Goal: Use online tool/utility: Utilize a website feature to perform a specific function

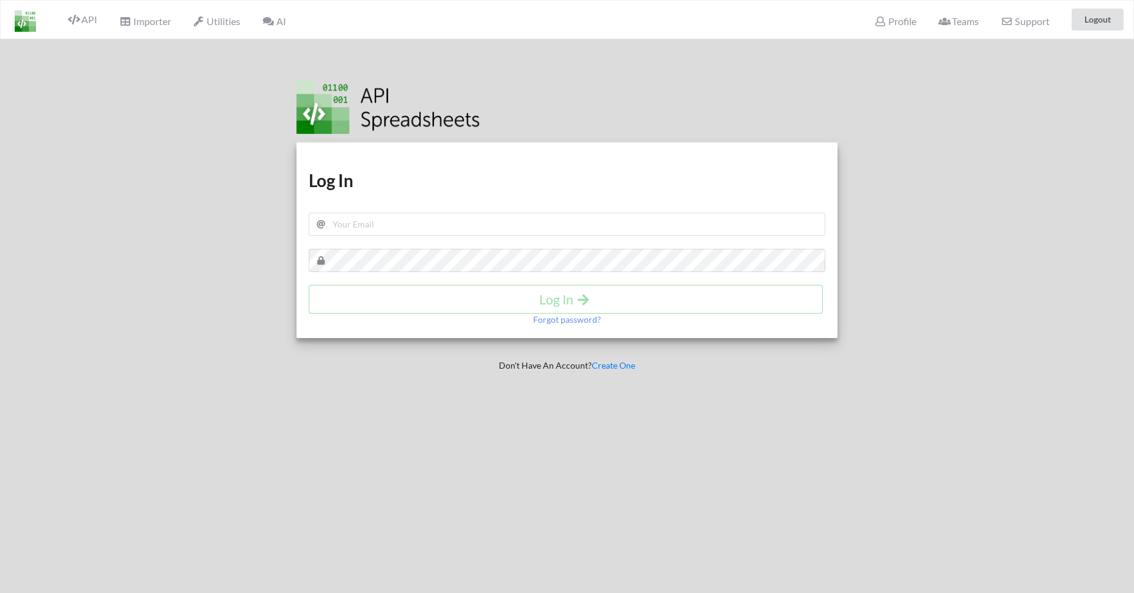
click at [285, 24] on span "AI" at bounding box center [273, 21] width 23 height 12
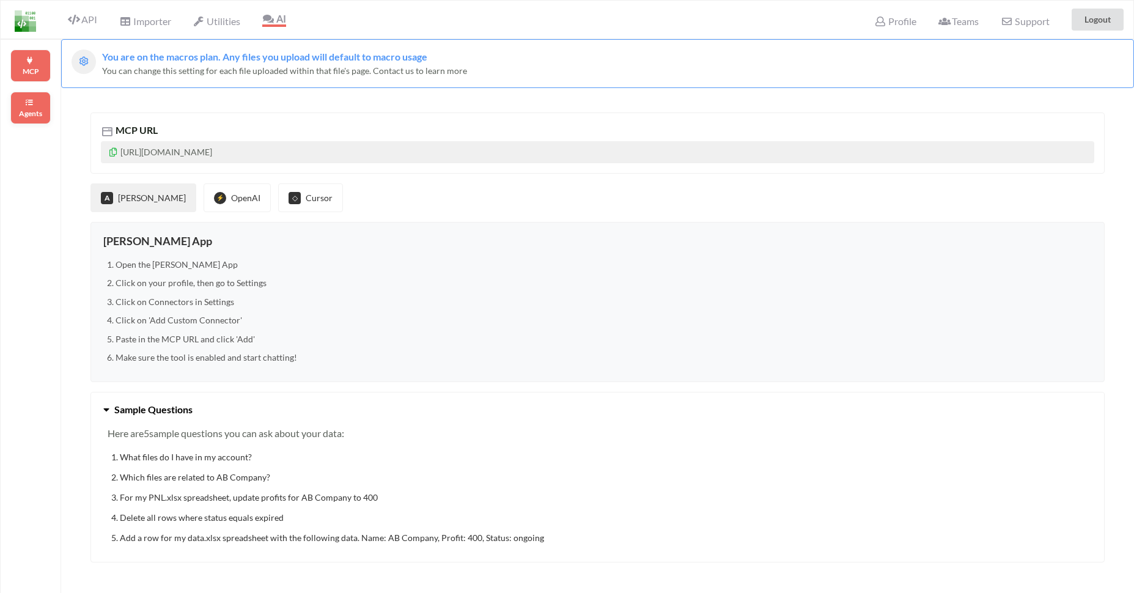
click at [39, 106] on div "Agents" at bounding box center [30, 108] width 40 height 32
click at [33, 119] on div "Agents" at bounding box center [30, 108] width 40 height 32
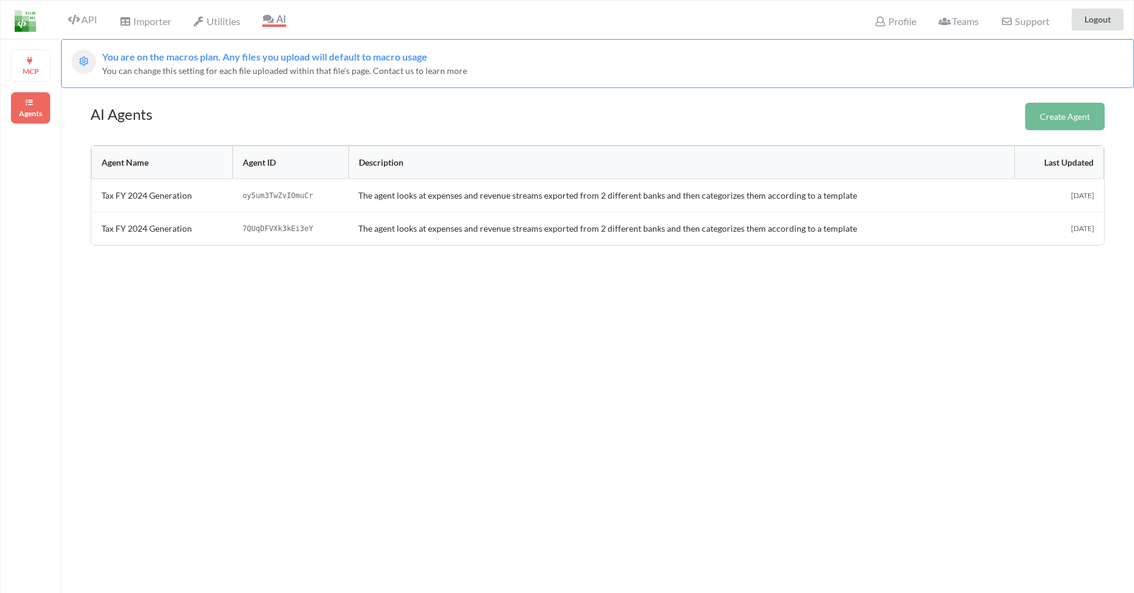
click at [1056, 112] on button "Create Agent" at bounding box center [1064, 117] width 79 height 28
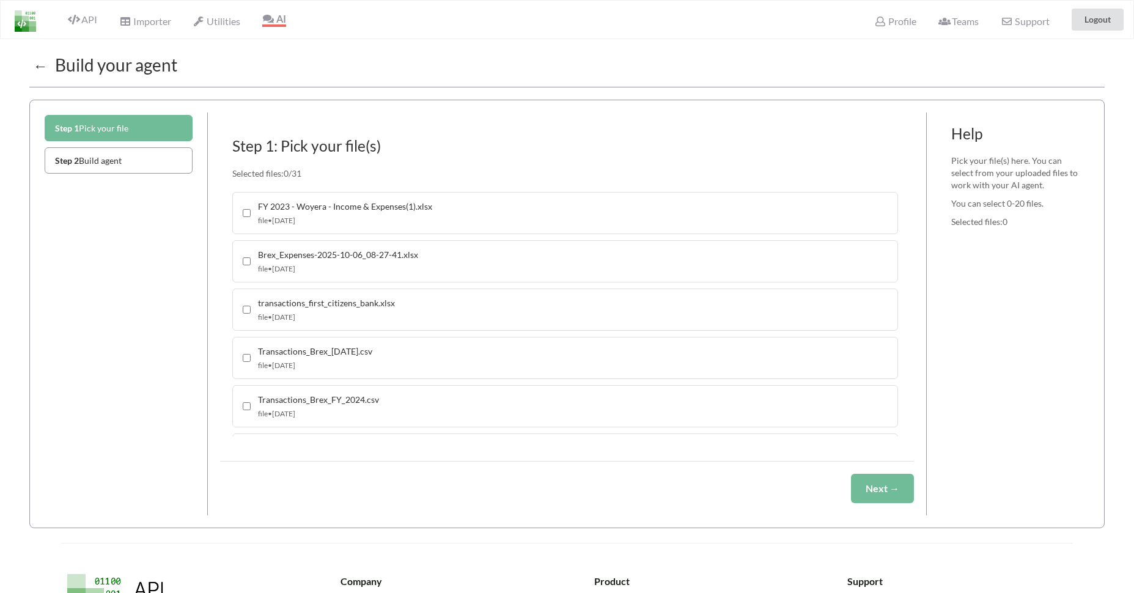
scroll to position [10, 0]
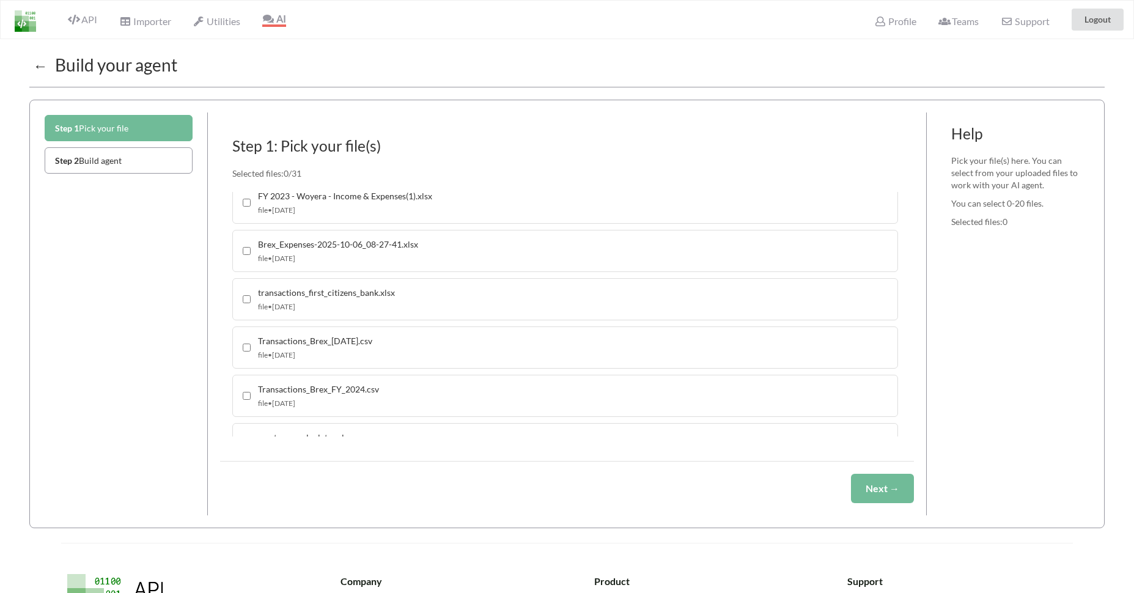
click at [243, 202] on input "checkbox" at bounding box center [247, 203] width 8 height 8
checkbox input "true"
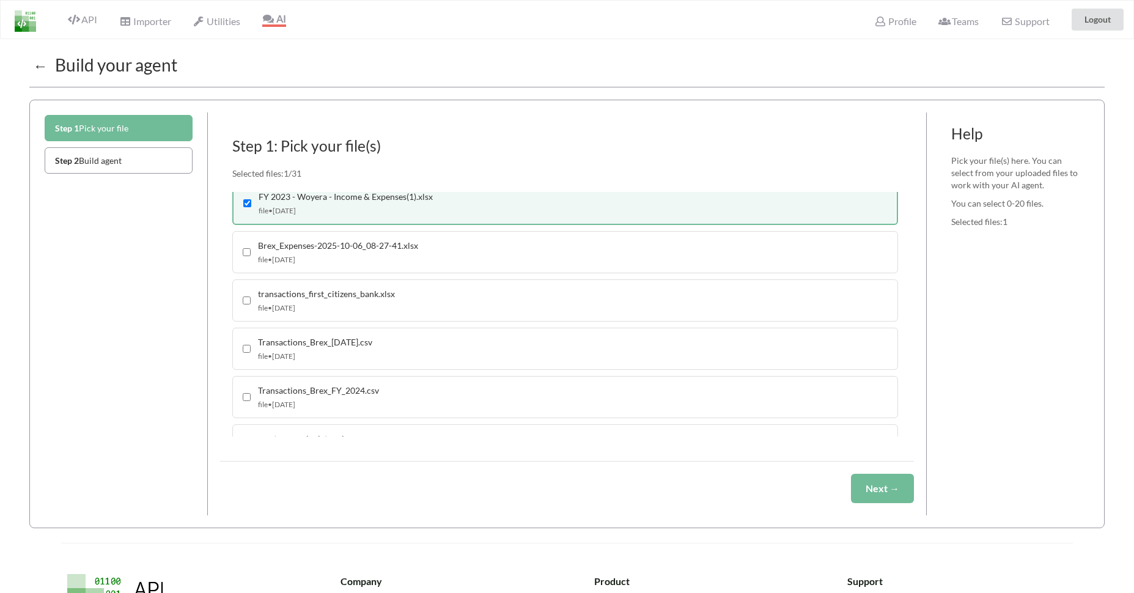
scroll to position [11, 0]
click at [245, 257] on div "Brex_Expenses-2025-10-06_08-27-41.xlsx file • 10/6/2025" at bounding box center [565, 251] width 666 height 42
checkbox input "true"
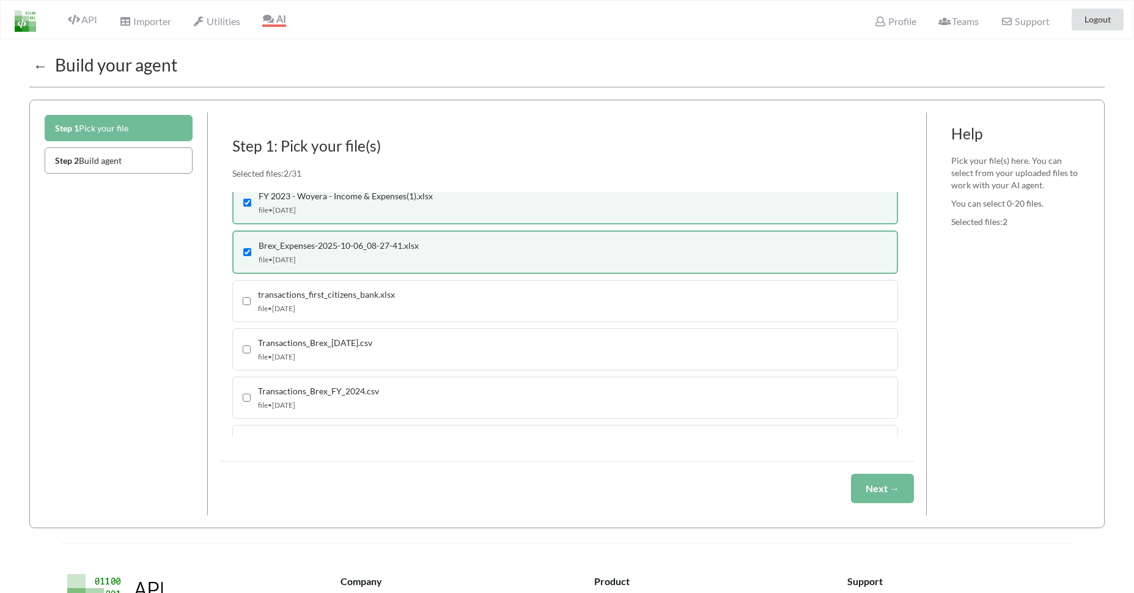
click at [246, 312] on div "transactions_first_citizens_bank.xlsx file • 10/6/2025" at bounding box center [565, 301] width 666 height 42
checkbox input "true"
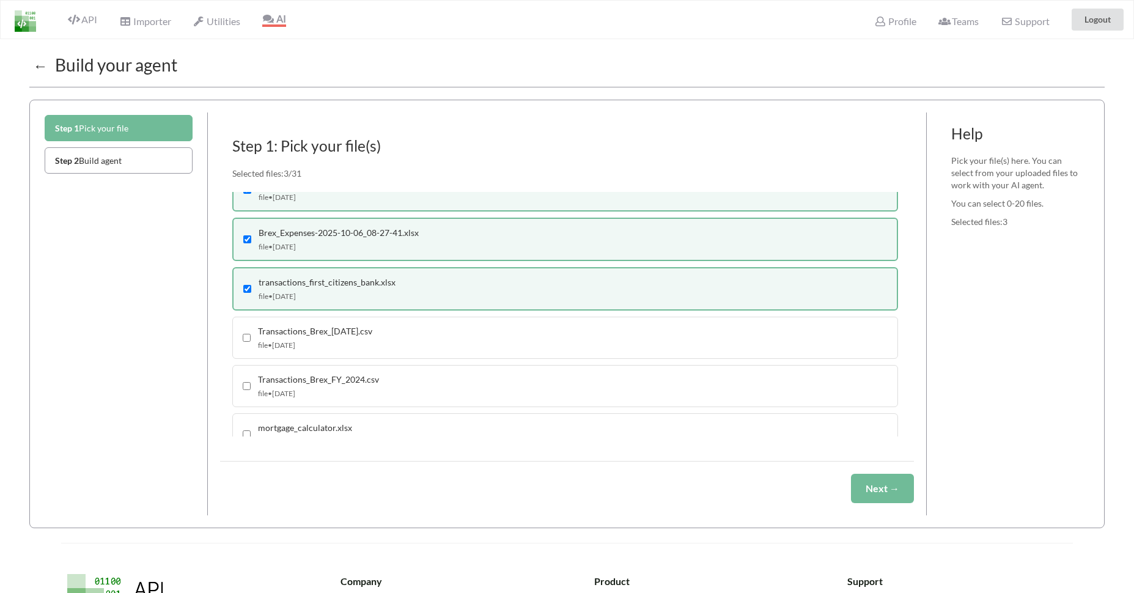
scroll to position [21, 0]
click at [243, 337] on input "checkbox" at bounding box center [247, 340] width 8 height 8
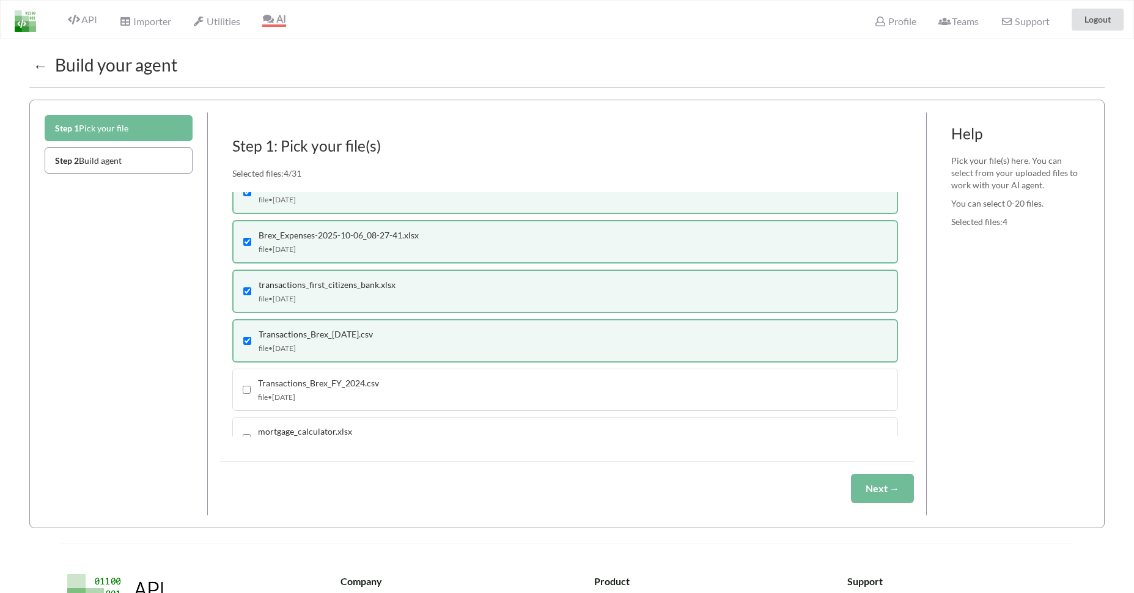
click at [243, 337] on input "checkbox" at bounding box center [247, 341] width 8 height 8
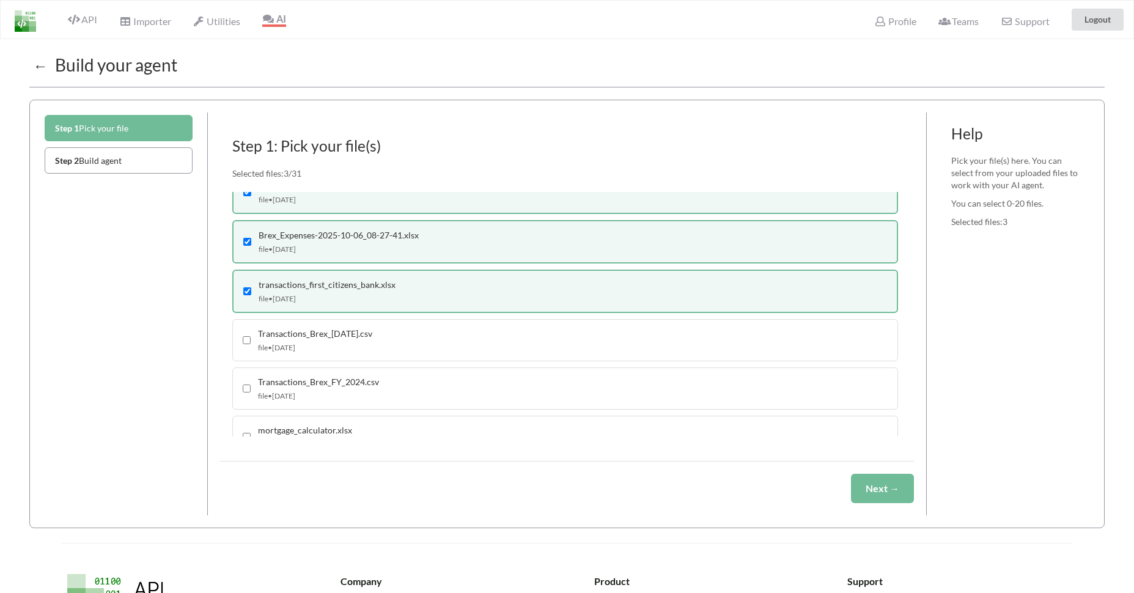
click at [243, 337] on input "checkbox" at bounding box center [247, 340] width 8 height 8
checkbox input "true"
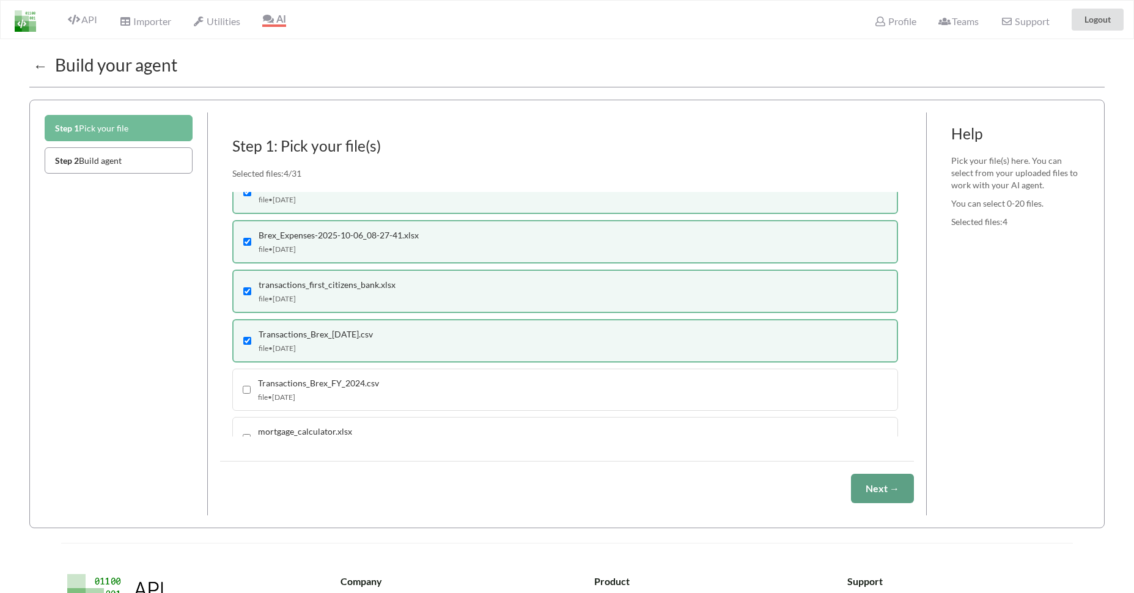
click at [867, 477] on button "Next →" at bounding box center [882, 488] width 63 height 29
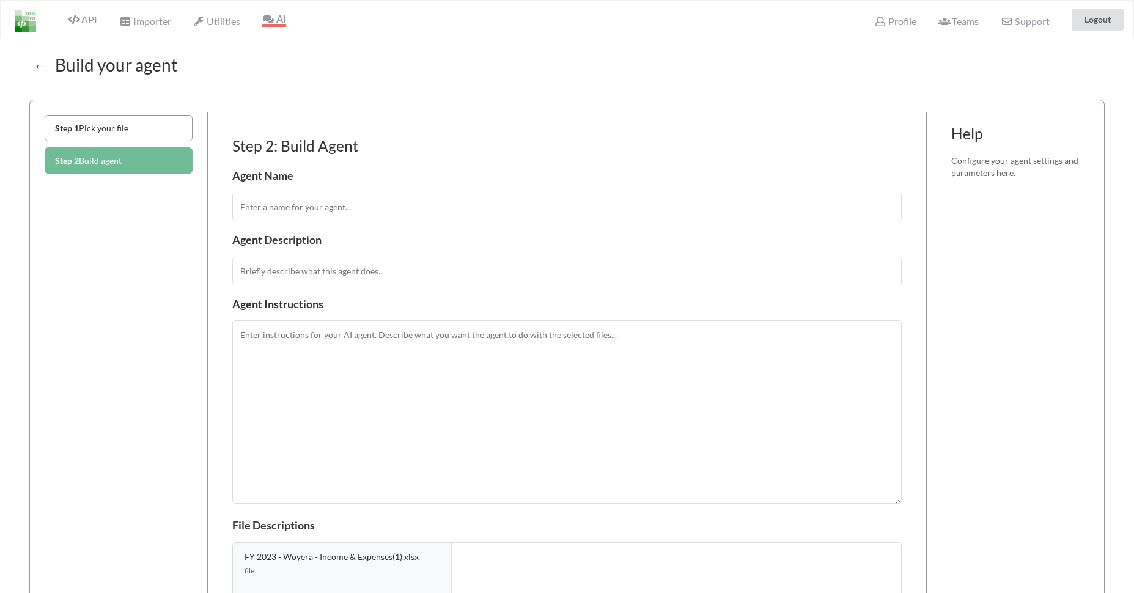
scroll to position [0, 0]
click at [411, 207] on input "text" at bounding box center [566, 207] width 669 height 29
type input "Tax Agent"
type input "L"
type input "Use previous tax categories to create agent with new categories"
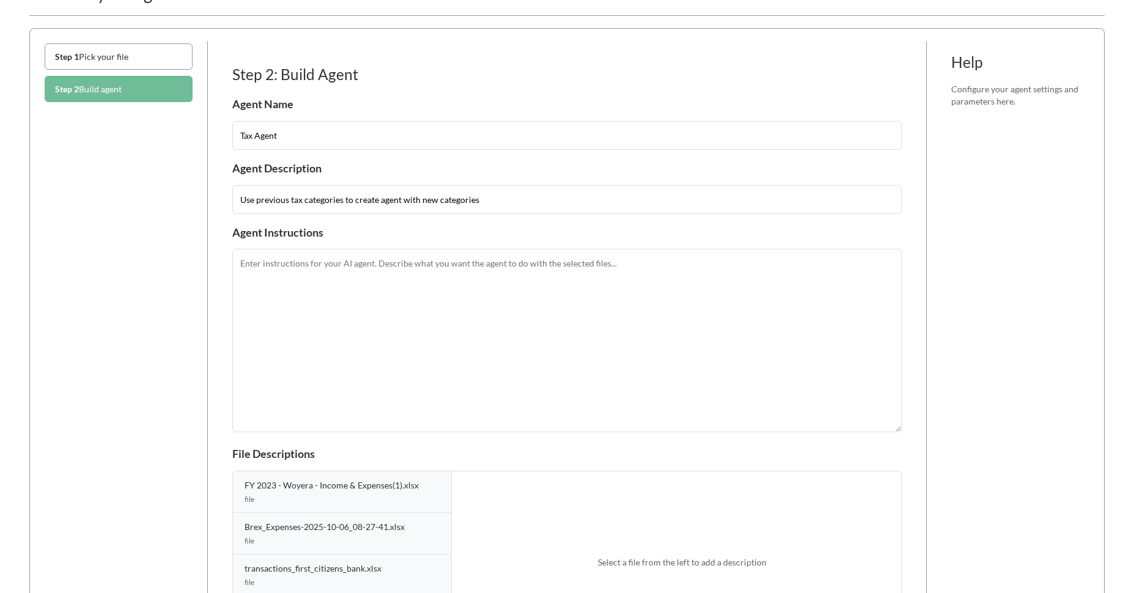
scroll to position [117, 0]
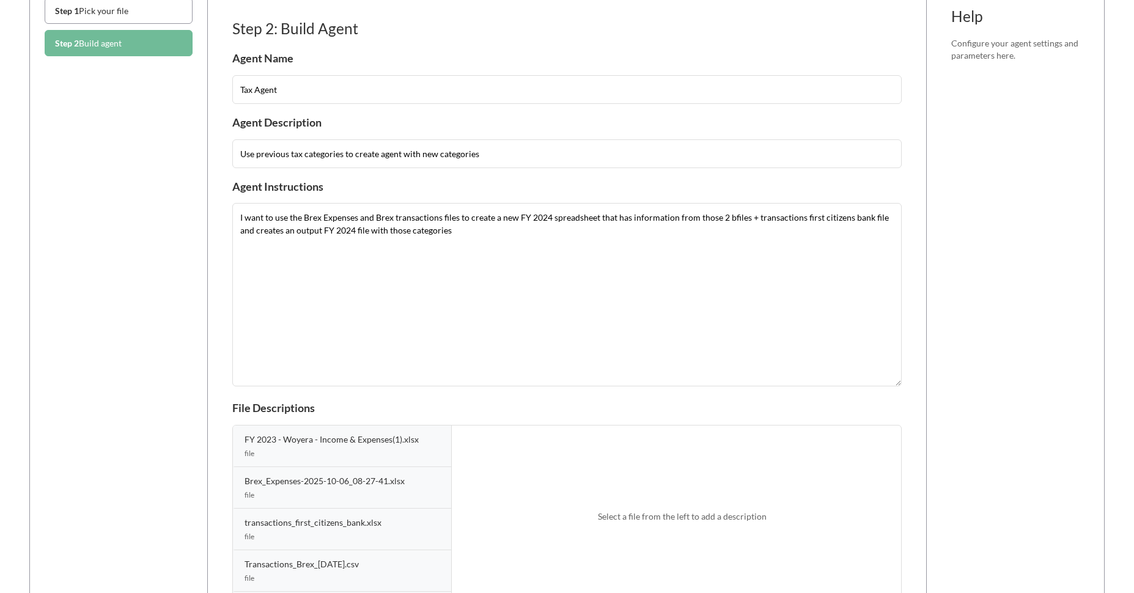
click at [718, 219] on textarea "I want to use the Brex Expenses and Brex transactions files to create a new FY …" at bounding box center [566, 294] width 669 height 183
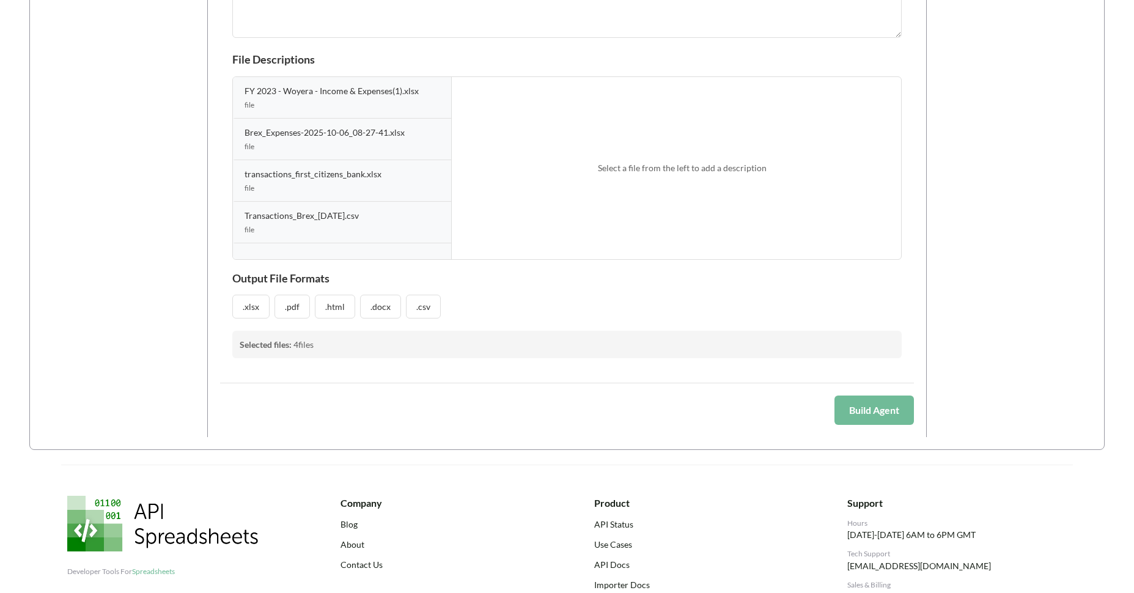
scroll to position [469, 0]
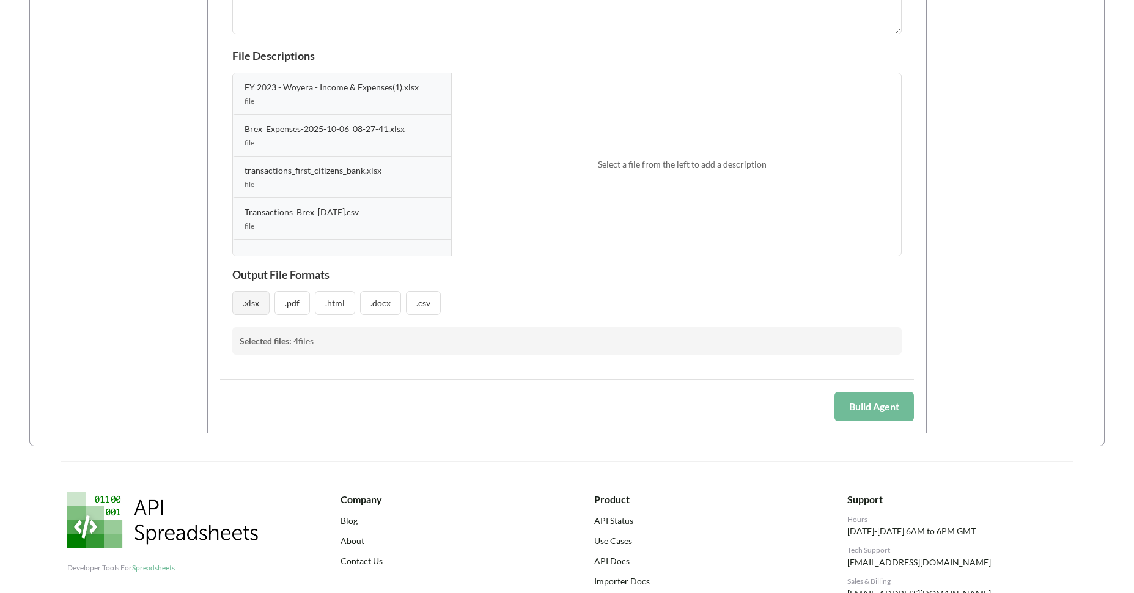
type textarea "I want to use the Brex Expenses and Brex transactions files to create a new FY …"
click at [263, 306] on button ".xlsx" at bounding box center [250, 303] width 37 height 24
click at [846, 399] on button "Build Agent" at bounding box center [873, 407] width 79 height 29
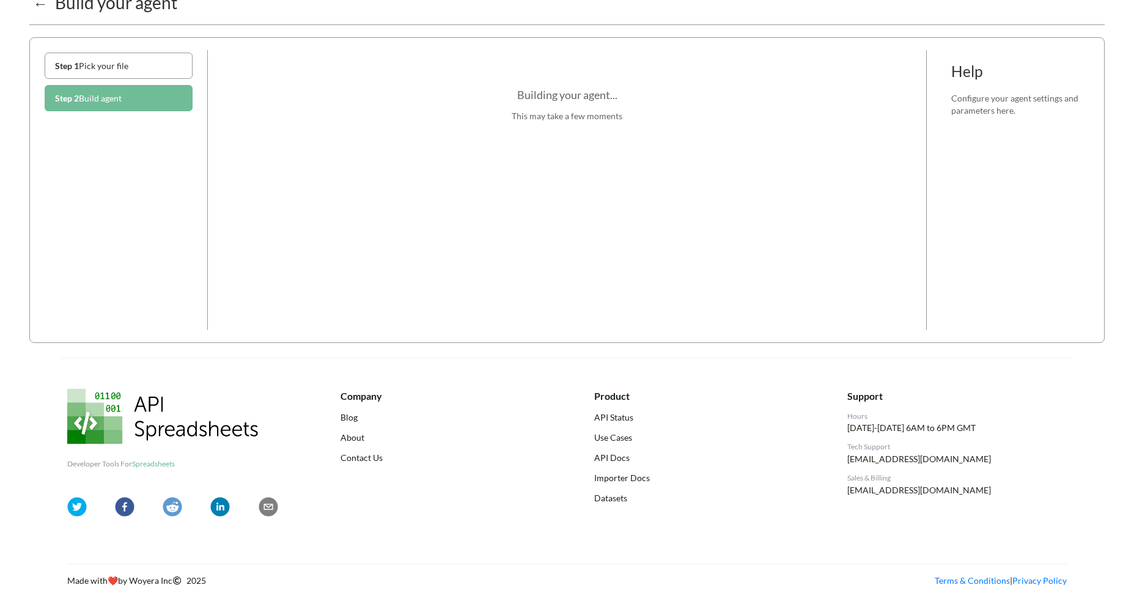
scroll to position [0, 0]
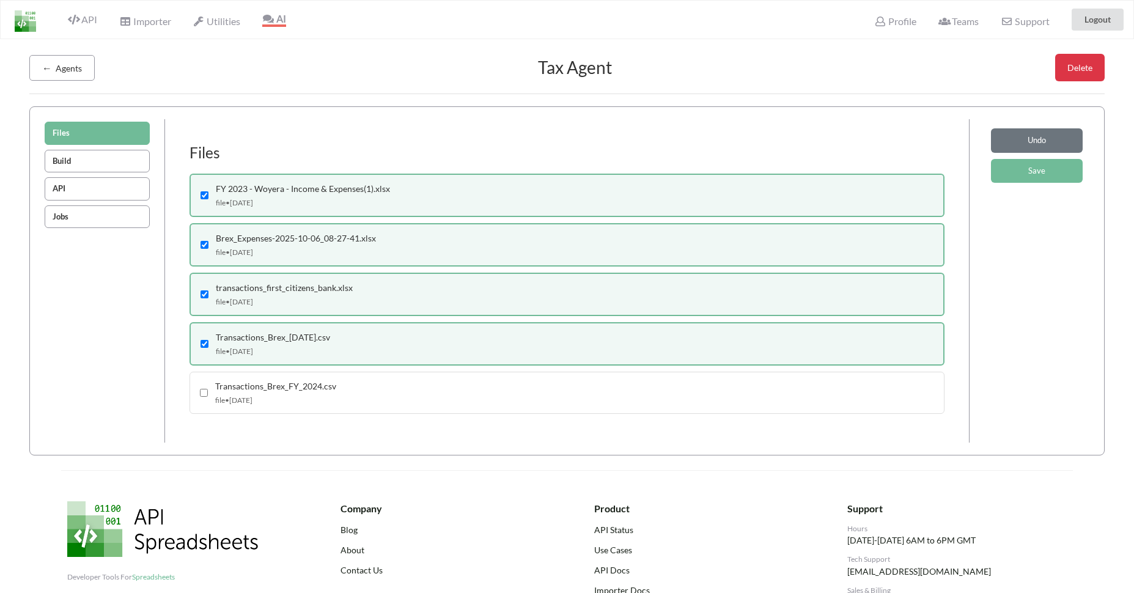
click at [134, 161] on button "Build" at bounding box center [97, 161] width 105 height 23
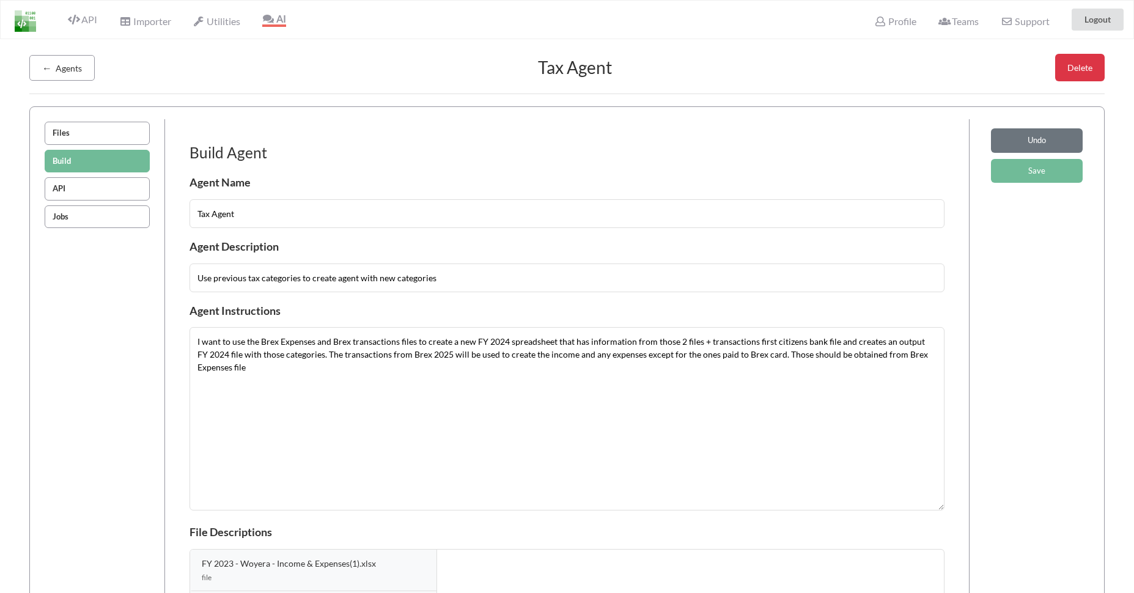
click at [131, 184] on button "API" at bounding box center [97, 188] width 105 height 23
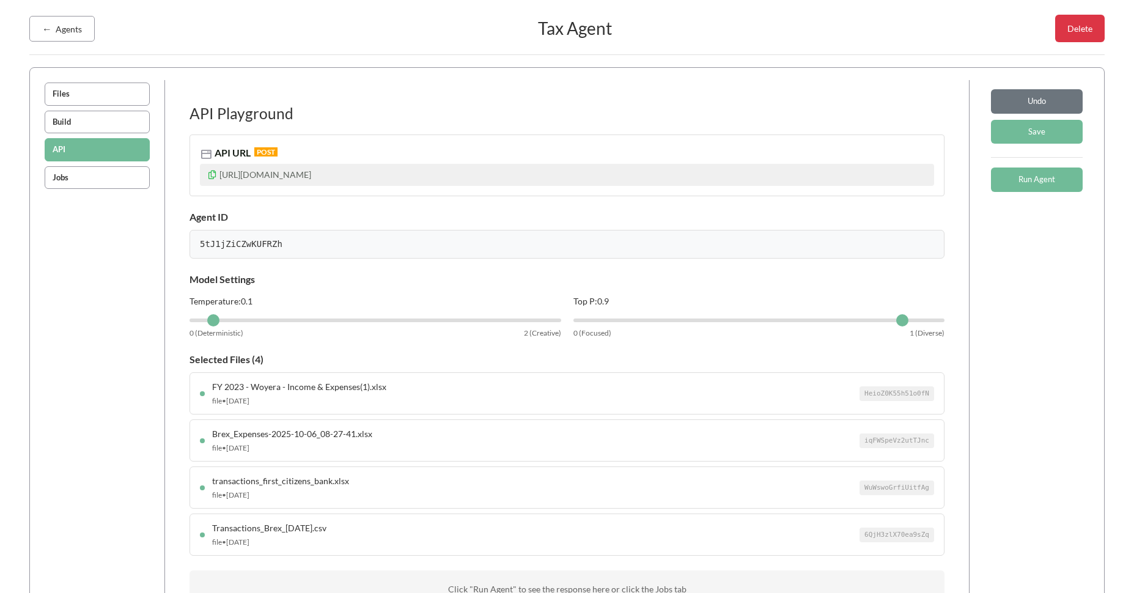
scroll to position [49, 0]
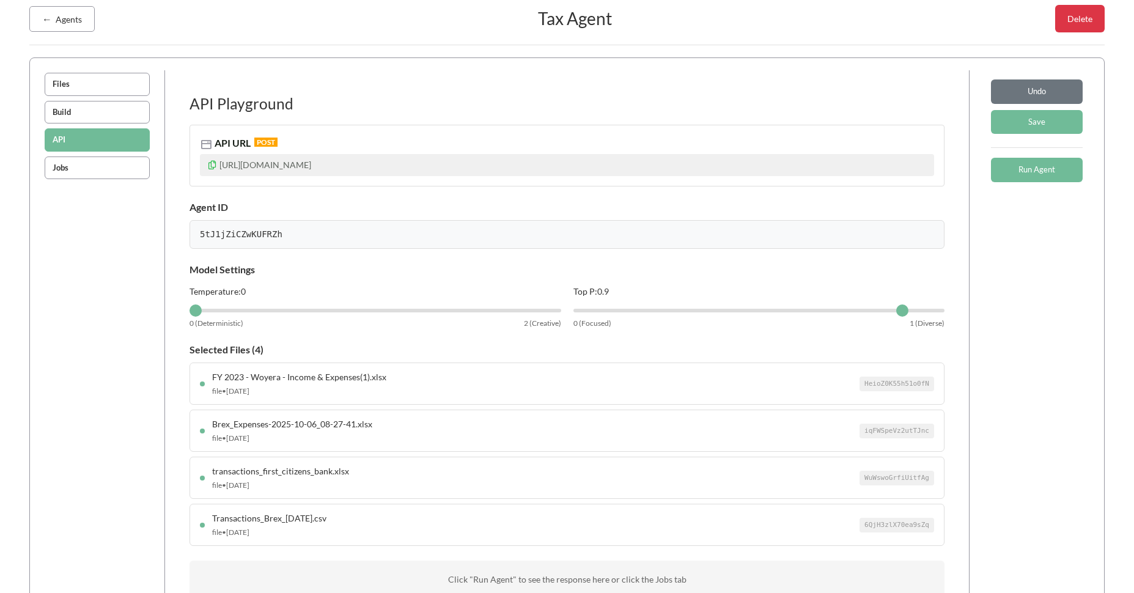
drag, startPoint x: 213, startPoint y: 314, endPoint x: 155, endPoint y: 313, distance: 58.1
type input "0"
click at [190, 312] on input "range" at bounding box center [376, 311] width 372 height 4
drag, startPoint x: 907, startPoint y: 308, endPoint x: 521, endPoint y: 319, distance: 385.3
type input "0"
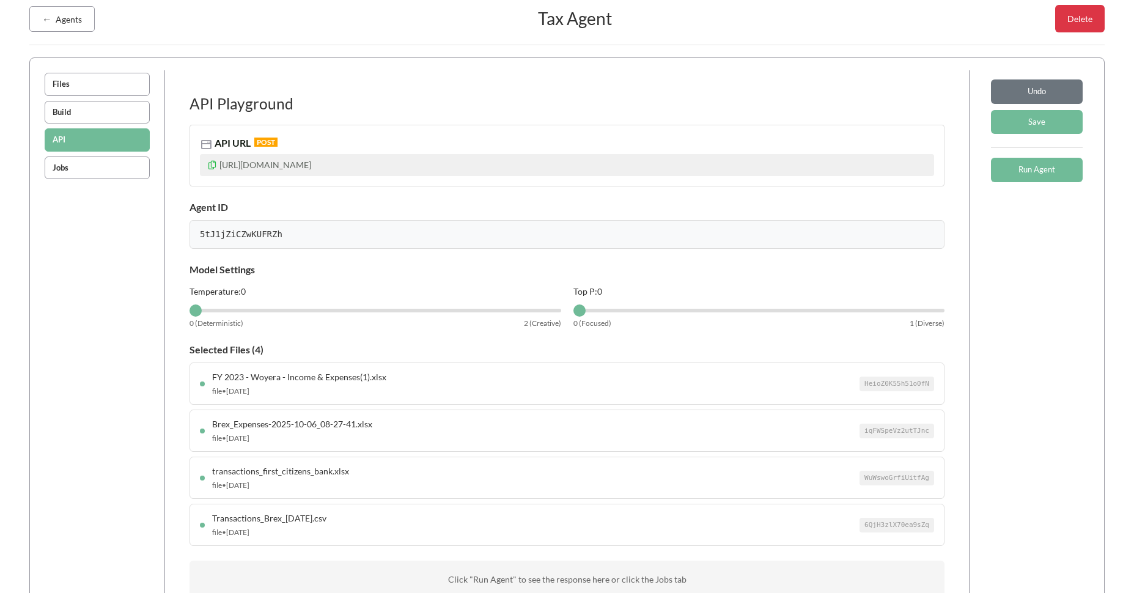
click at [573, 312] on input "range" at bounding box center [759, 311] width 372 height 4
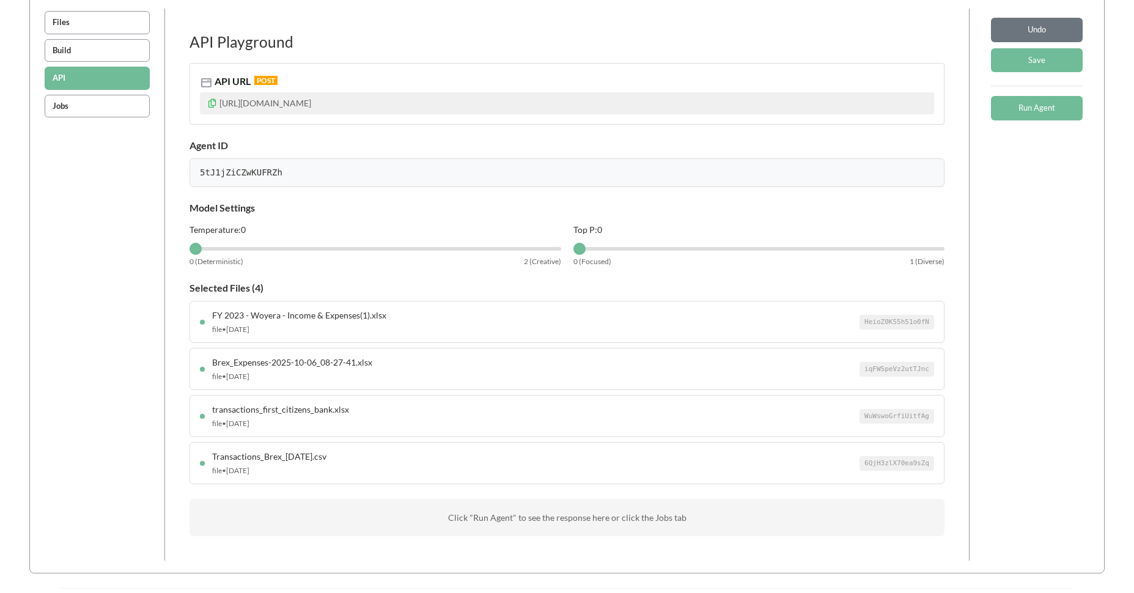
scroll to position [0, 0]
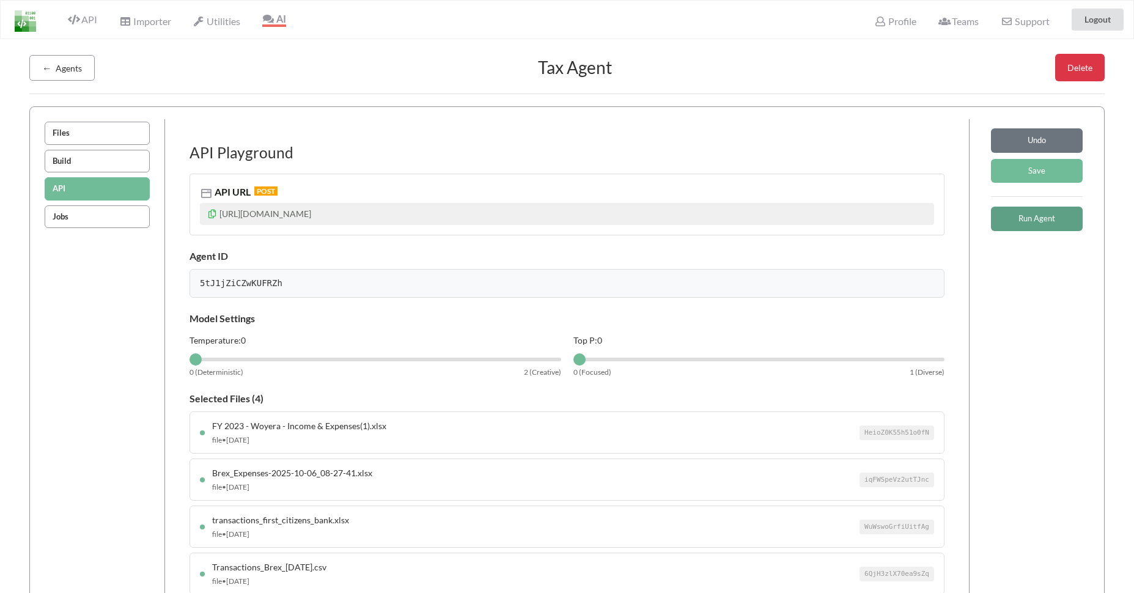
click at [1033, 216] on button "Run Agent" at bounding box center [1037, 219] width 92 height 24
click at [108, 229] on div "Files Build API Jobs" at bounding box center [97, 405] width 110 height 572
click at [109, 221] on button "Jobs" at bounding box center [97, 216] width 105 height 23
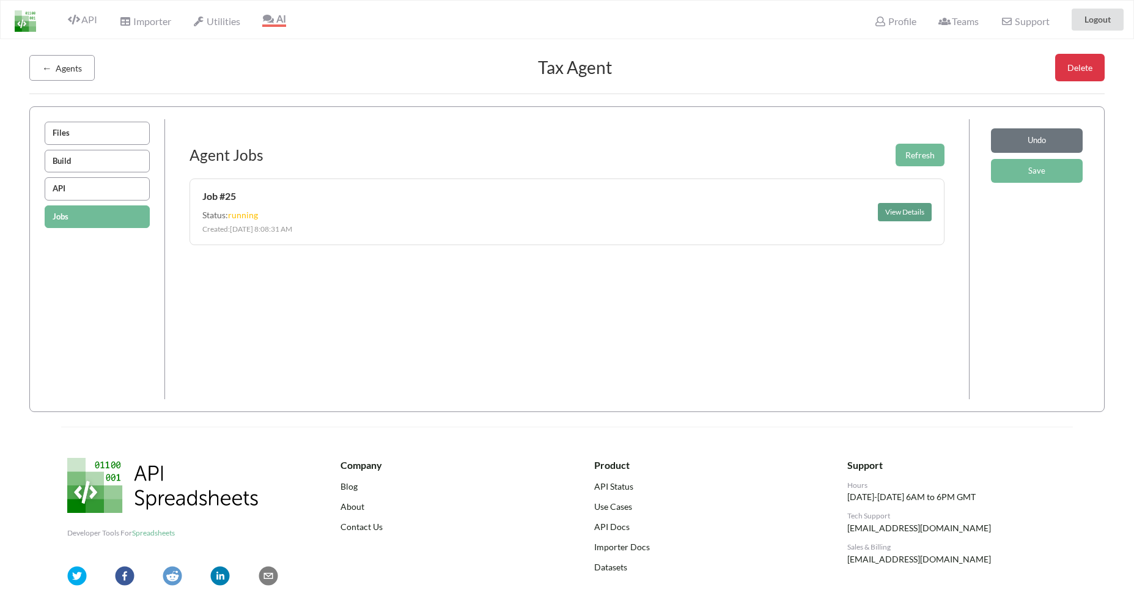
click at [922, 214] on button "View Details" at bounding box center [905, 212] width 54 height 18
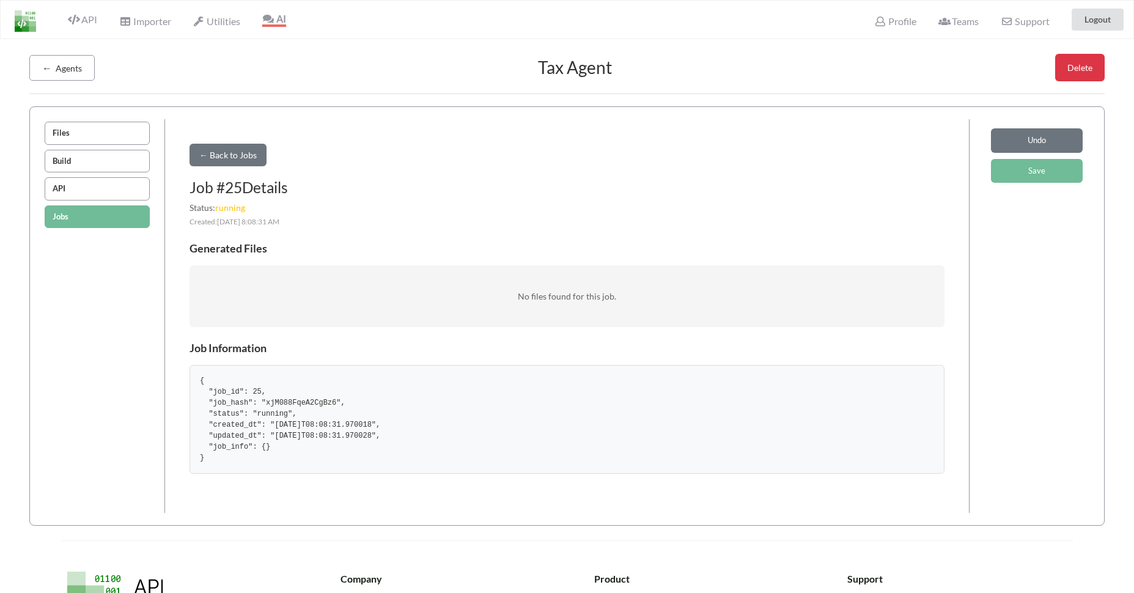
click at [113, 194] on button "API" at bounding box center [97, 188] width 105 height 23
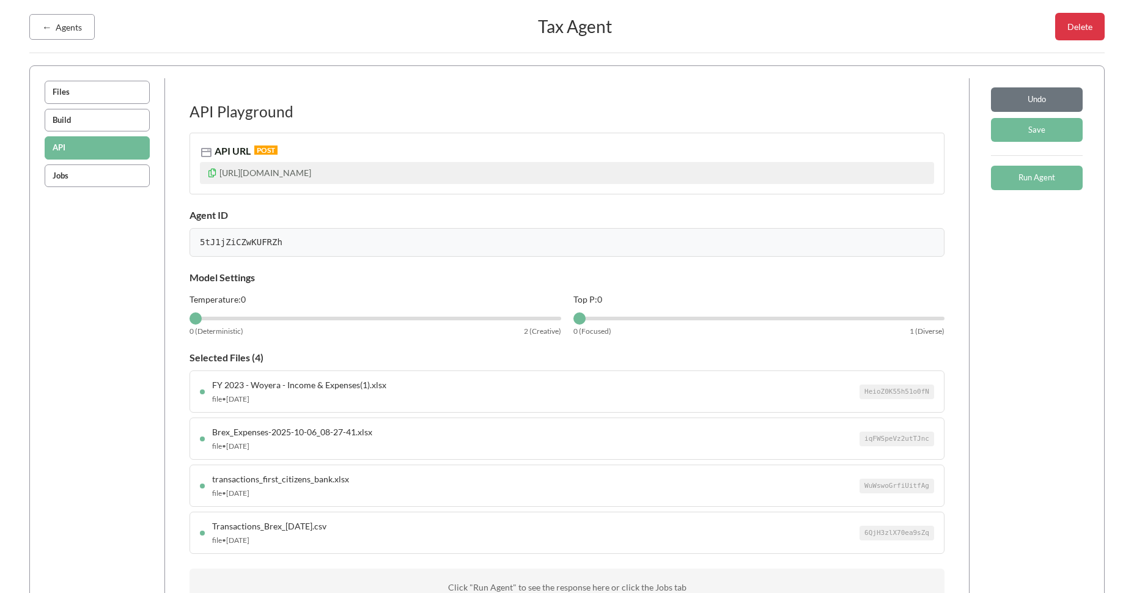
scroll to position [29, 0]
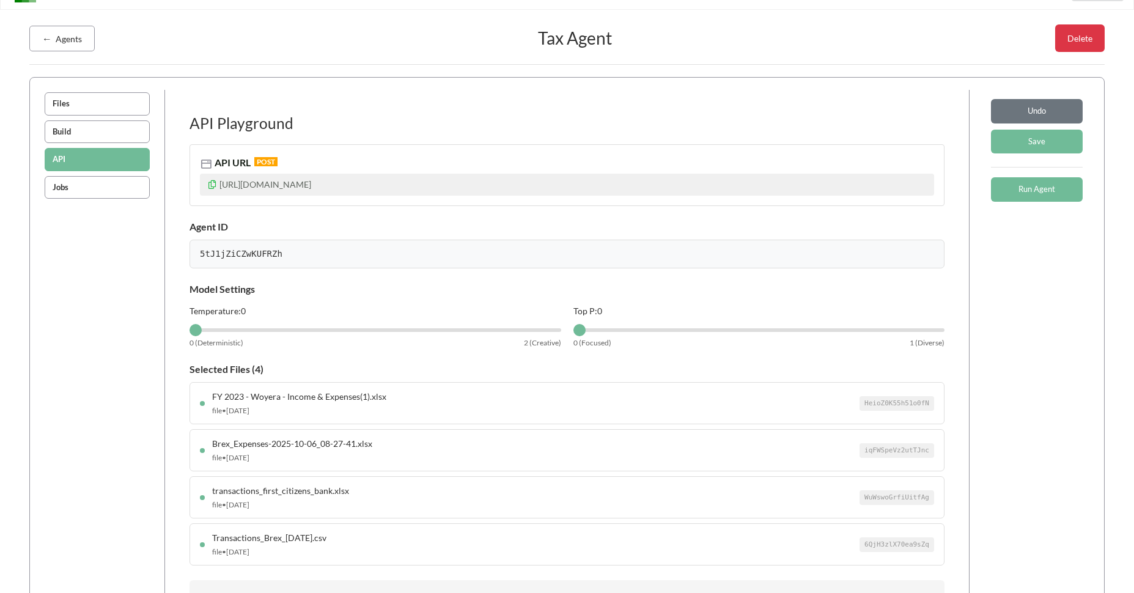
click at [102, 187] on button "Jobs" at bounding box center [97, 187] width 105 height 23
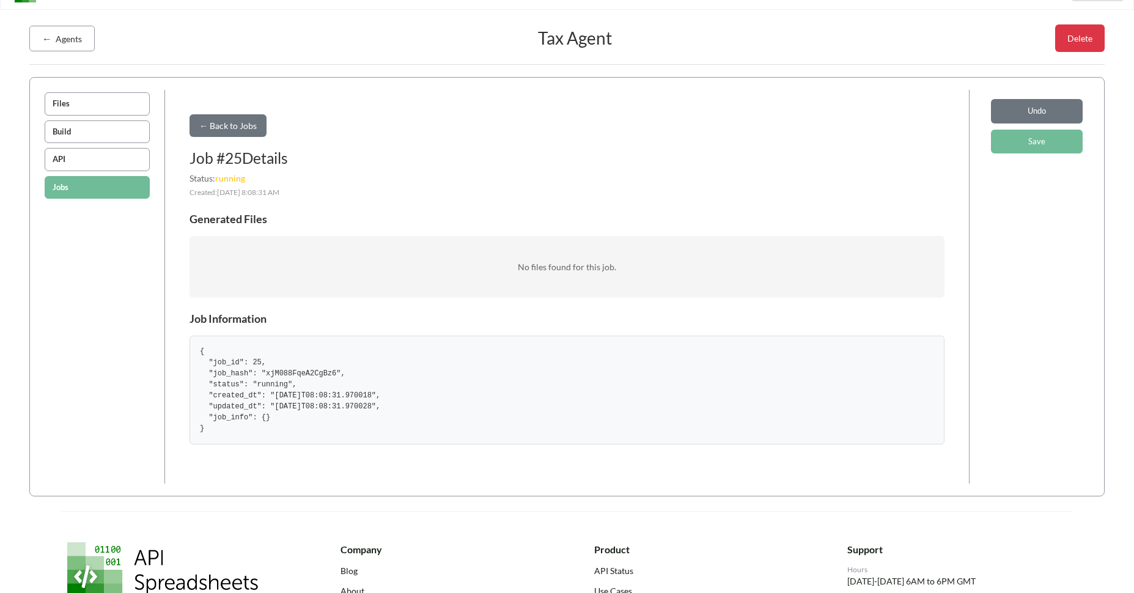
click at [243, 169] on div "Job # 25 Details Status: running Created: 10/8/2025, 8:08:31 AM" at bounding box center [567, 173] width 755 height 49
click at [243, 179] on span "running" at bounding box center [230, 178] width 30 height 10
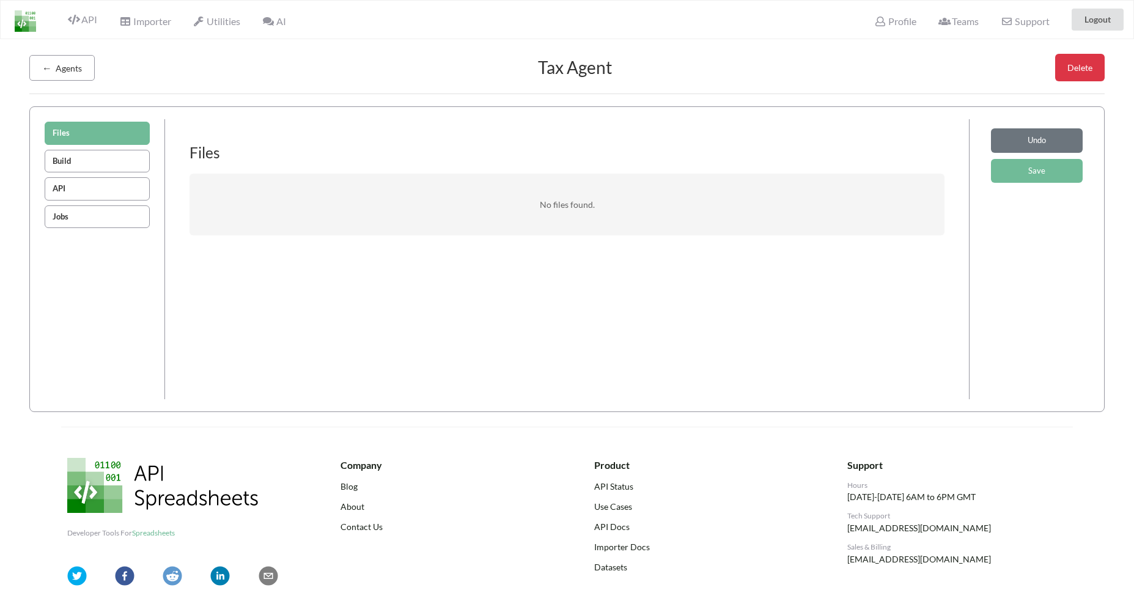
scroll to position [29, 0]
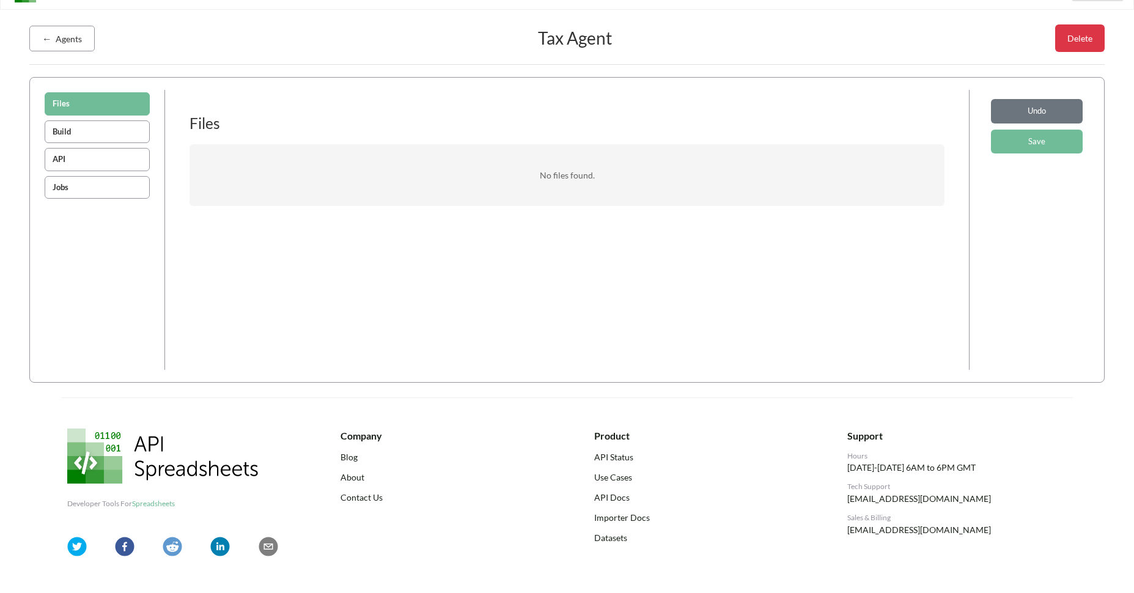
click at [108, 185] on button "Jobs" at bounding box center [97, 187] width 105 height 23
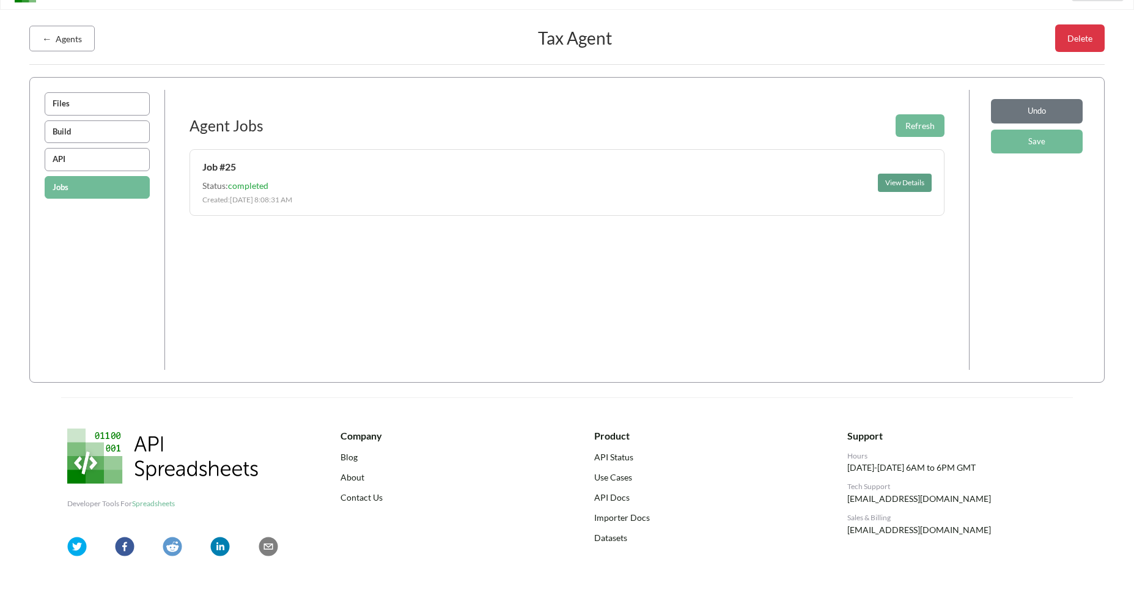
click at [929, 186] on button "View Details" at bounding box center [905, 183] width 54 height 18
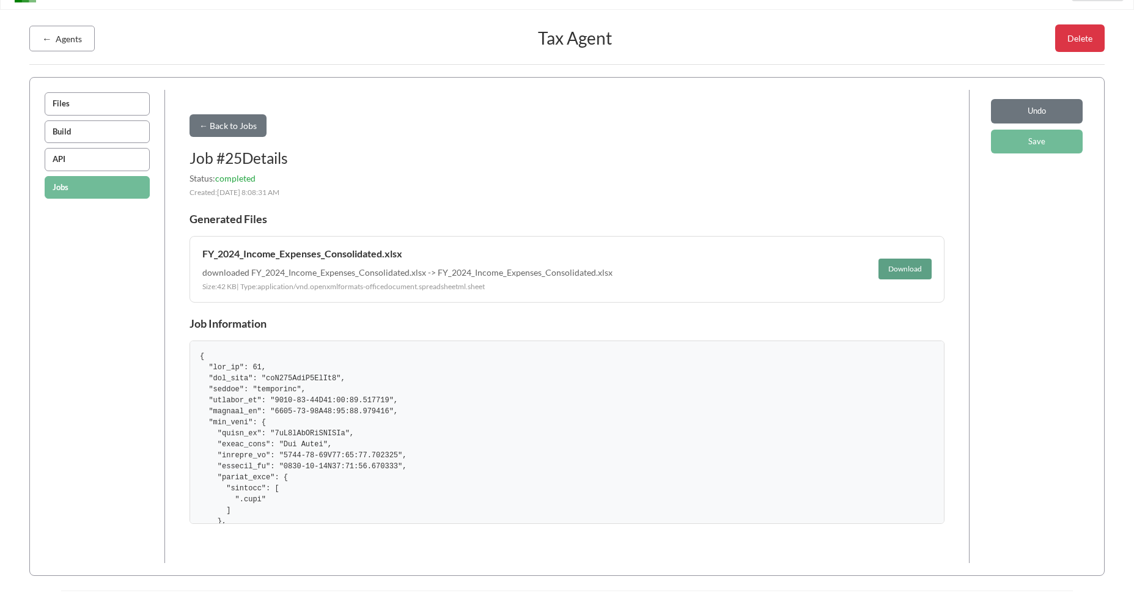
click at [897, 273] on button "Download" at bounding box center [904, 269] width 53 height 21
click at [139, 163] on button "API" at bounding box center [97, 159] width 105 height 23
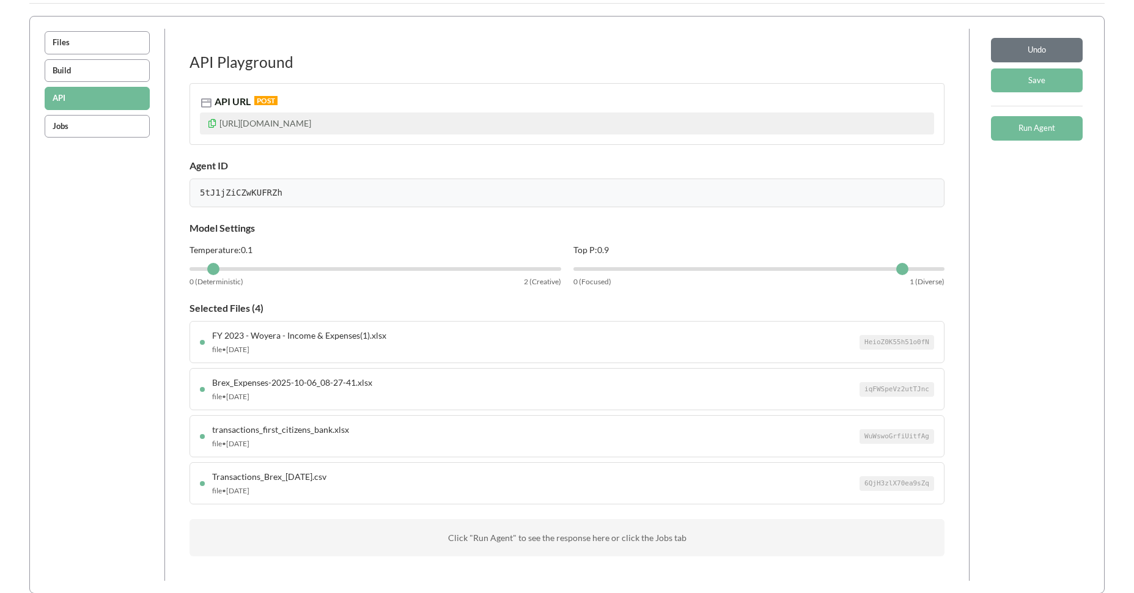
scroll to position [88, 0]
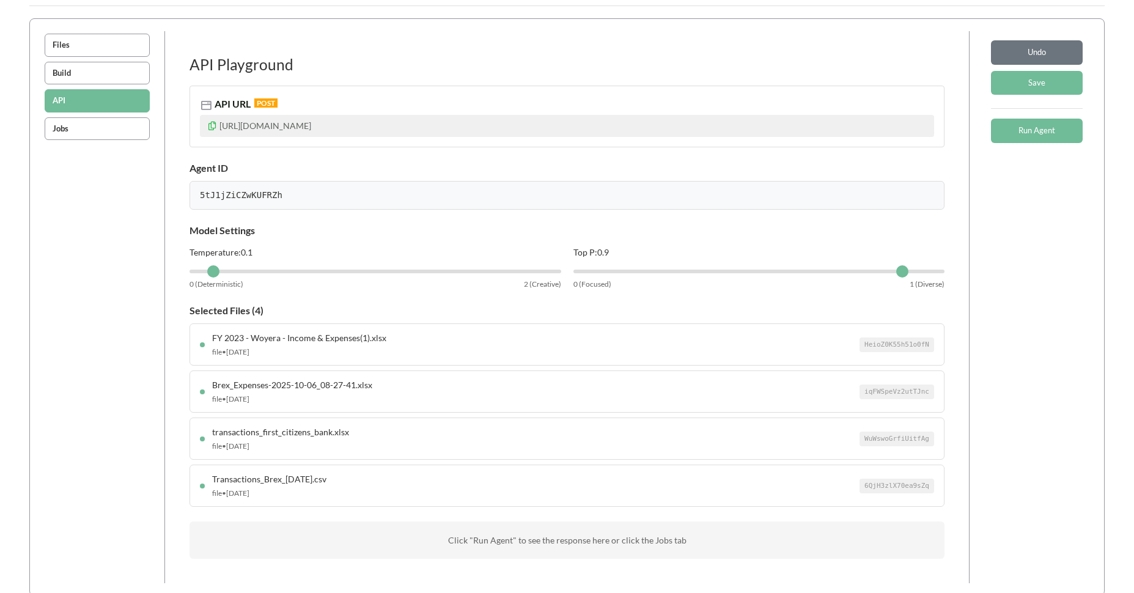
drag, startPoint x: 292, startPoint y: 127, endPoint x: 446, endPoint y: 133, distance: 154.2
click at [446, 133] on p "https://api.apispreadsheets.com/run-agent/5tJ1jZiCZwKUFRZh" at bounding box center [567, 126] width 734 height 22
click at [438, 151] on div "API Playground API URL POST https://api.apispreadsheets.com/run-agent/5tJ1jZiCZ…" at bounding box center [566, 307] width 779 height 528
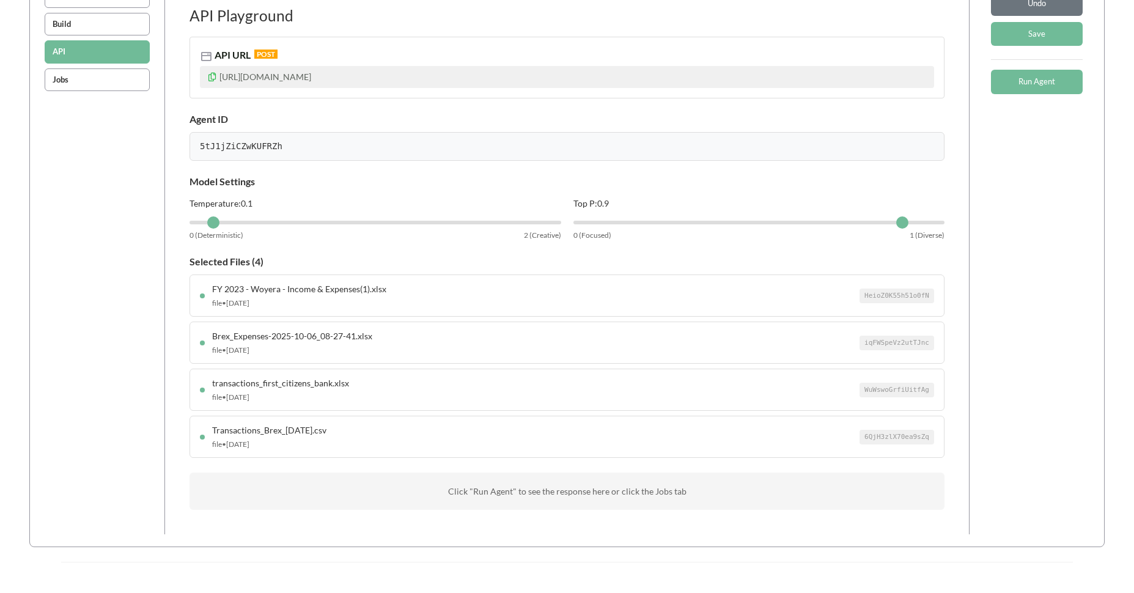
scroll to position [49, 0]
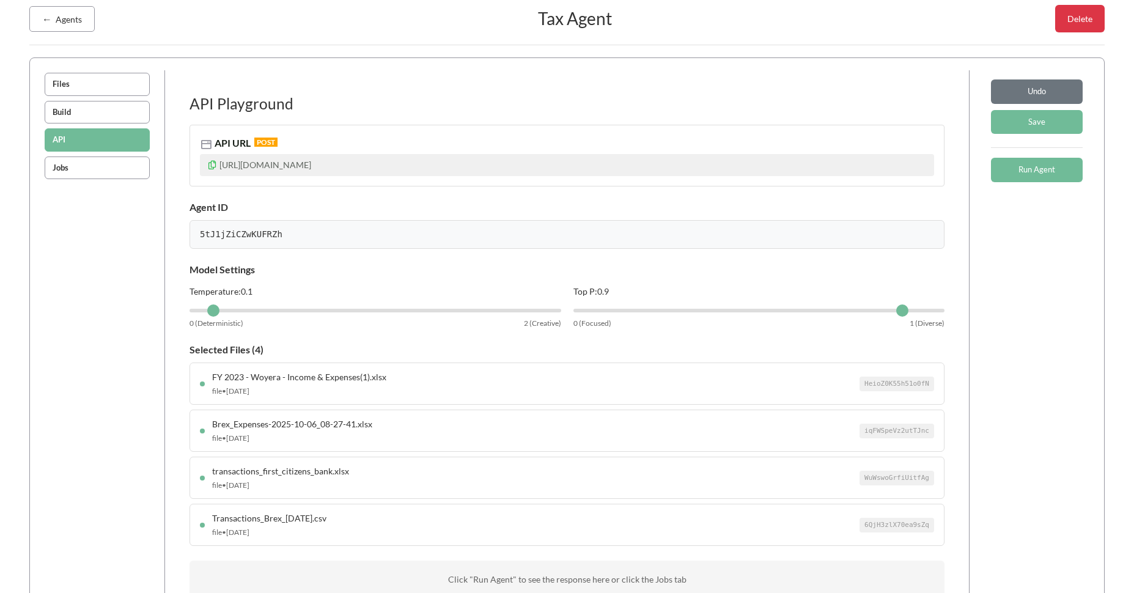
click at [78, 166] on button "Jobs" at bounding box center [97, 167] width 105 height 23
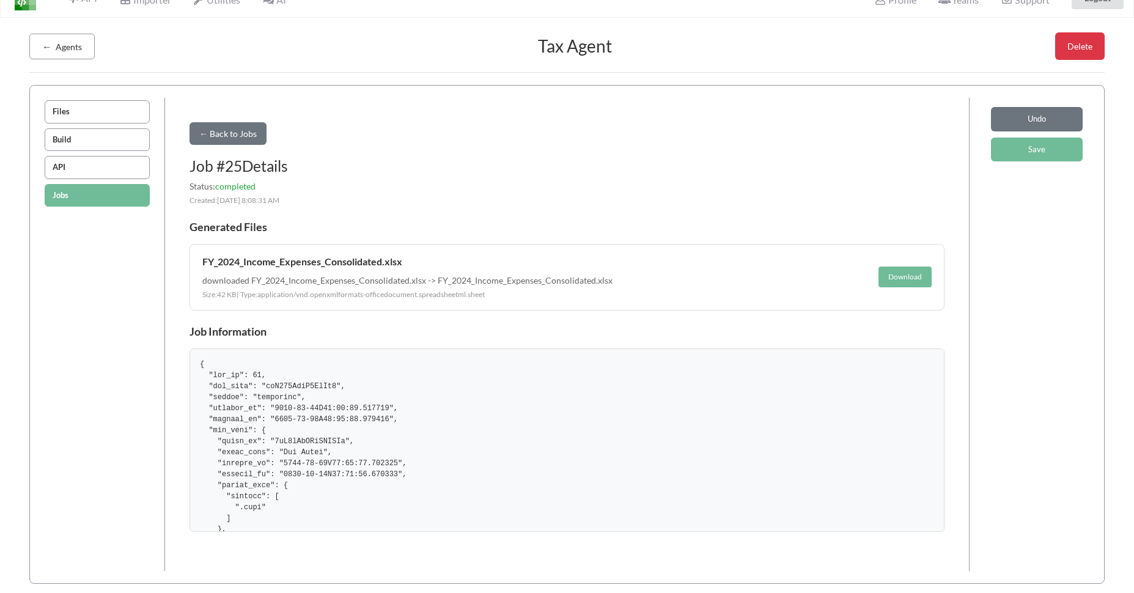
scroll to position [10, 0]
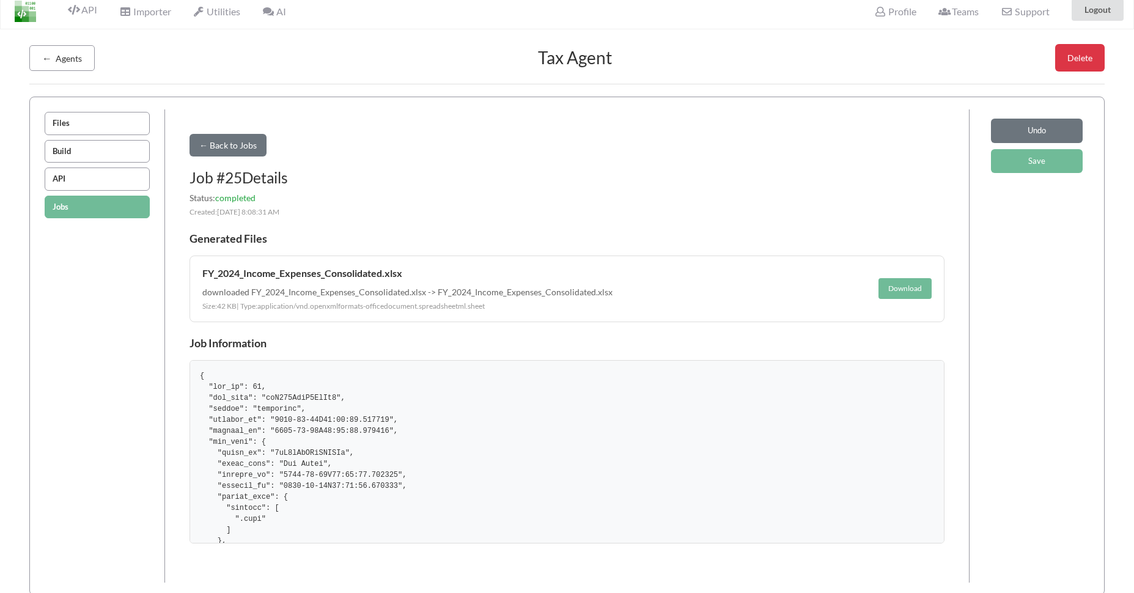
click at [481, 324] on div "← Back to Jobs Job # 25 Details Status: completed Created: 10/8/2025, 8:08:31 A…" at bounding box center [566, 346] width 779 height 449
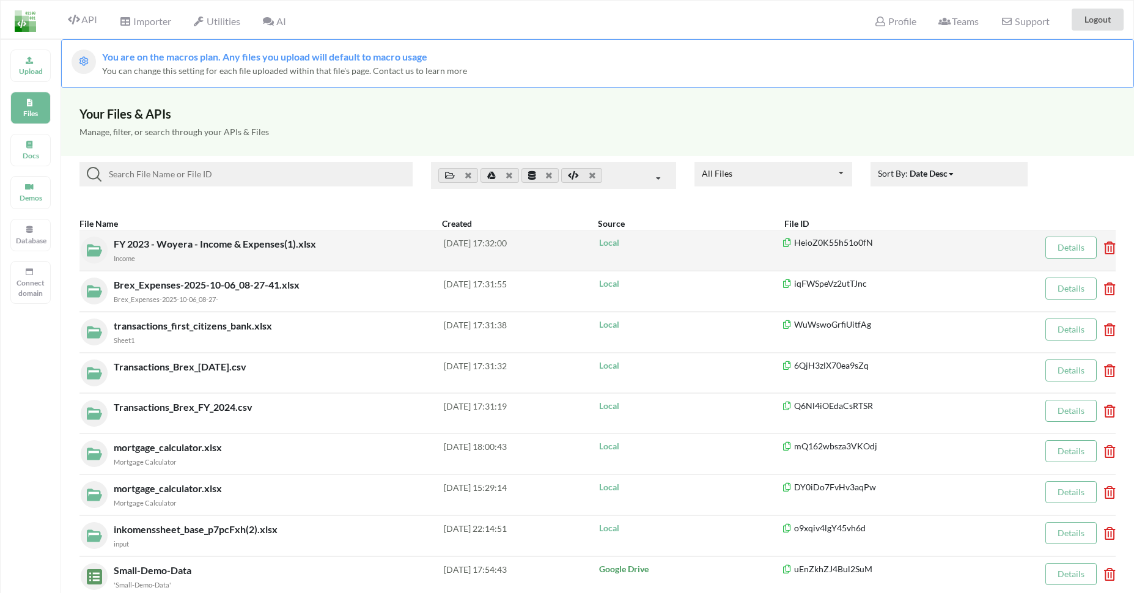
click at [221, 240] on span "FY 2023 - Woyera - Income & Expenses(1).xlsx" at bounding box center [216, 244] width 205 height 12
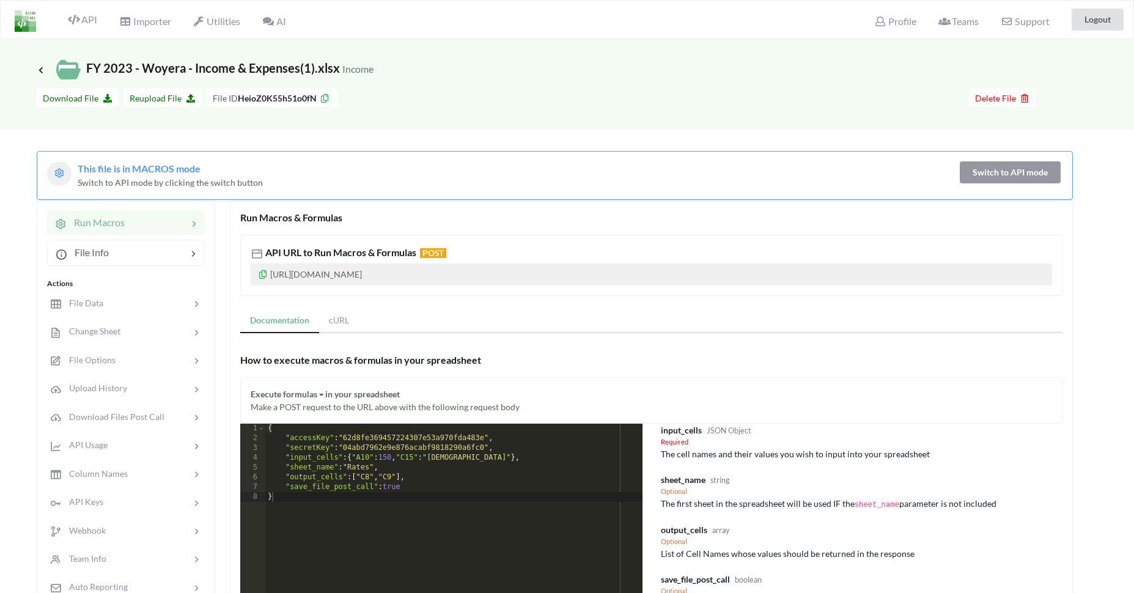
click at [985, 164] on button "Switch to API mode" at bounding box center [1010, 172] width 101 height 22
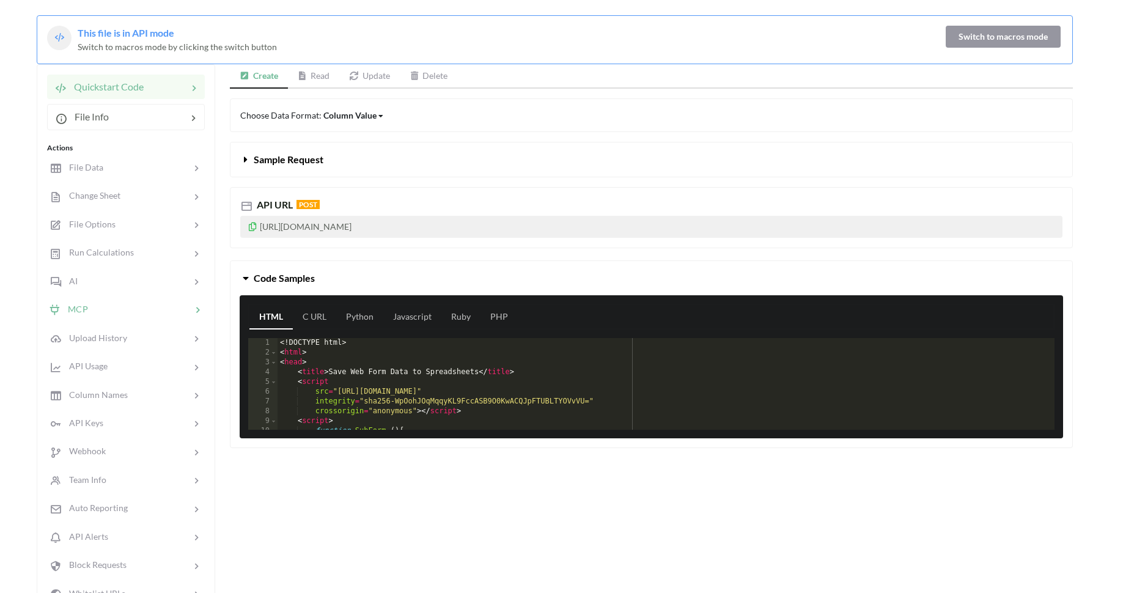
scroll to position [147, 0]
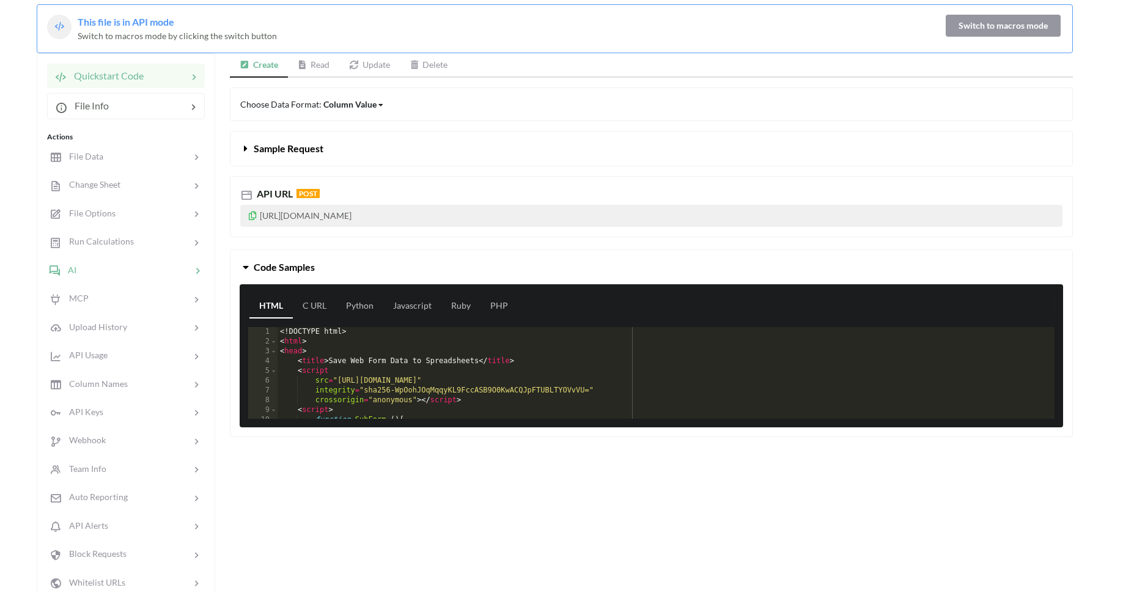
click at [136, 265] on div at bounding box center [128, 270] width 104 height 14
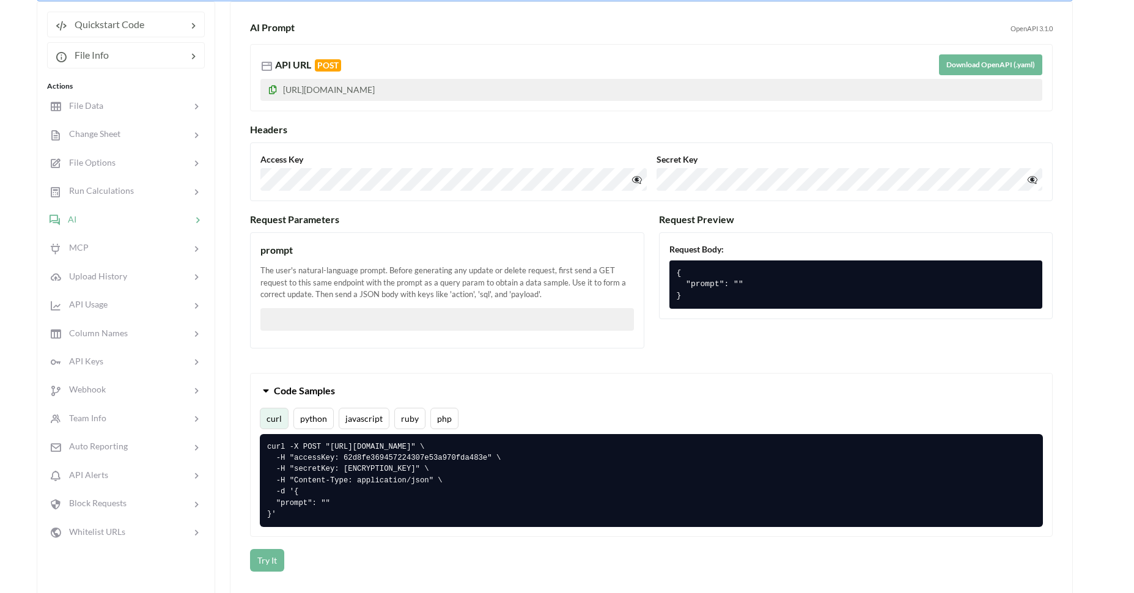
scroll to position [215, 0]
